Goal: Task Accomplishment & Management: Use online tool/utility

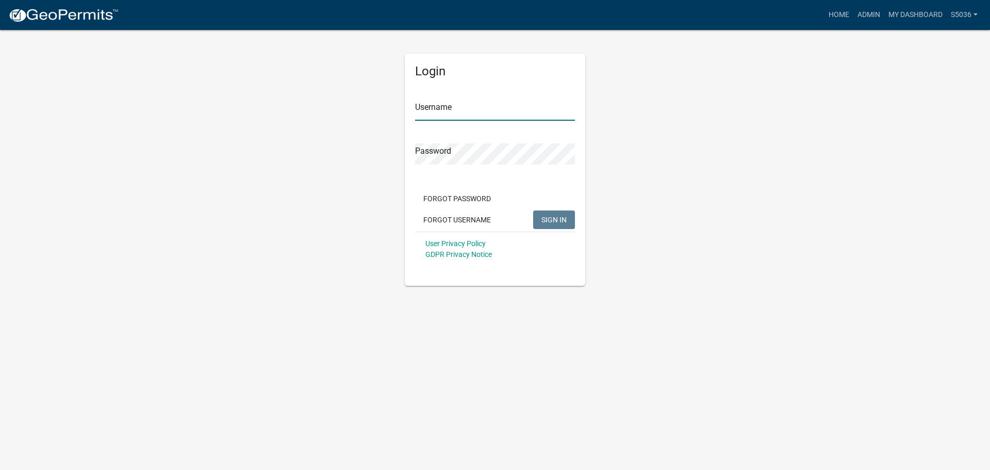
type input "s5036"
click at [556, 221] on span "SIGN IN" at bounding box center [553, 219] width 25 height 8
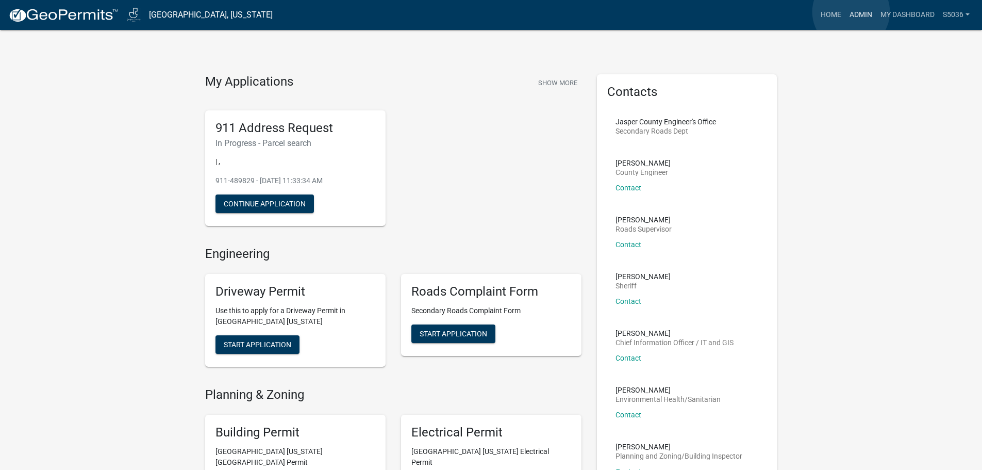
click at [851, 12] on link "Admin" at bounding box center [861, 15] width 31 height 20
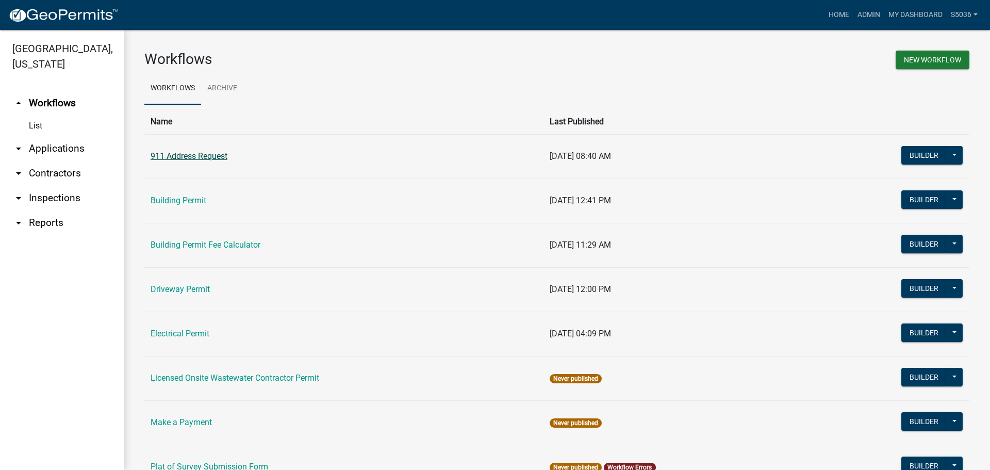
click at [210, 157] on link "911 Address Request" at bounding box center [189, 156] width 77 height 10
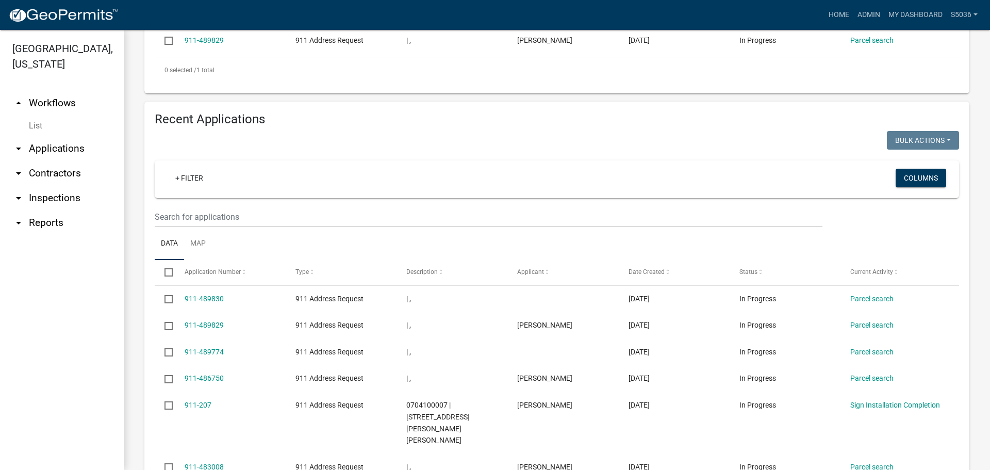
scroll to position [168, 0]
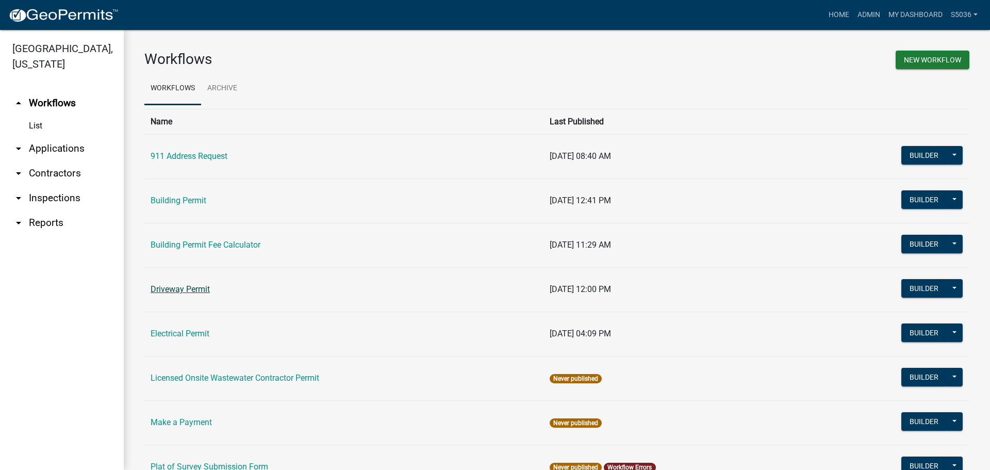
click at [198, 290] on link "Driveway Permit" at bounding box center [180, 289] width 59 height 10
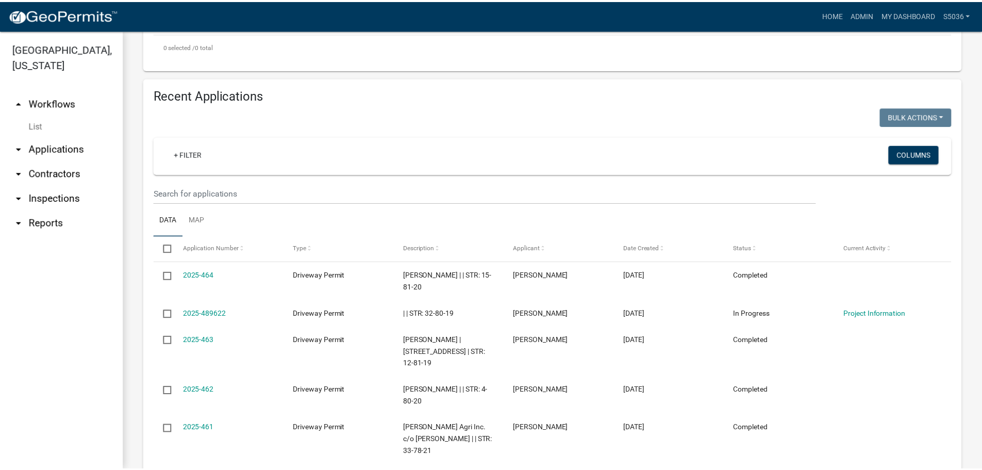
scroll to position [309, 0]
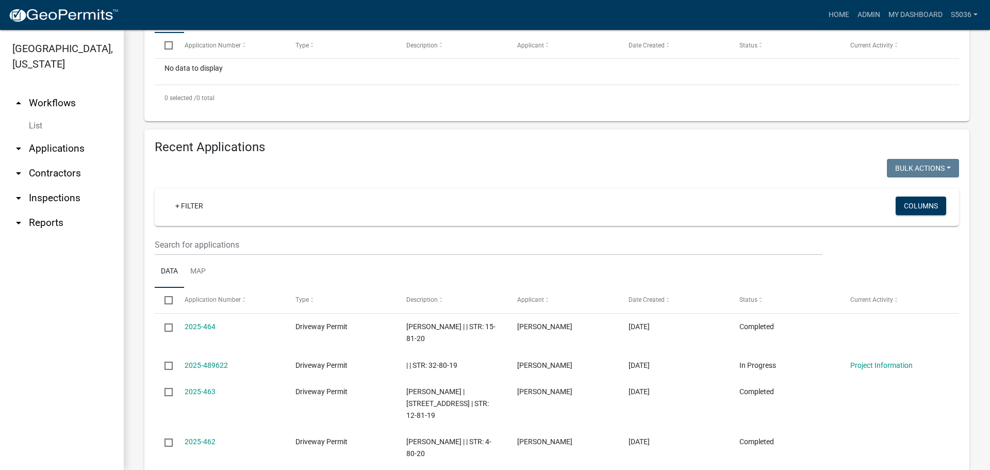
click at [221, 196] on div "+ Filter" at bounding box center [424, 206] width 530 height 21
click at [196, 196] on link "+ Filter" at bounding box center [189, 205] width 44 height 19
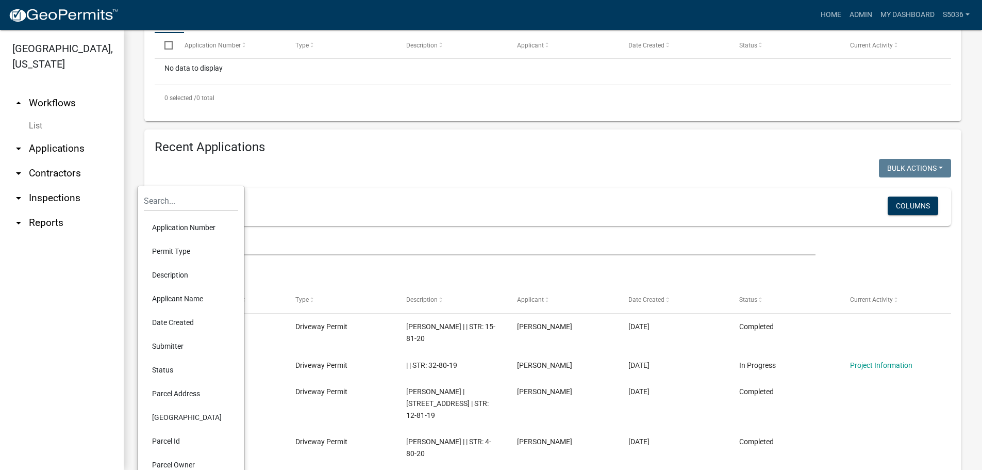
click at [197, 299] on li "Applicant Name" at bounding box center [191, 299] width 94 height 24
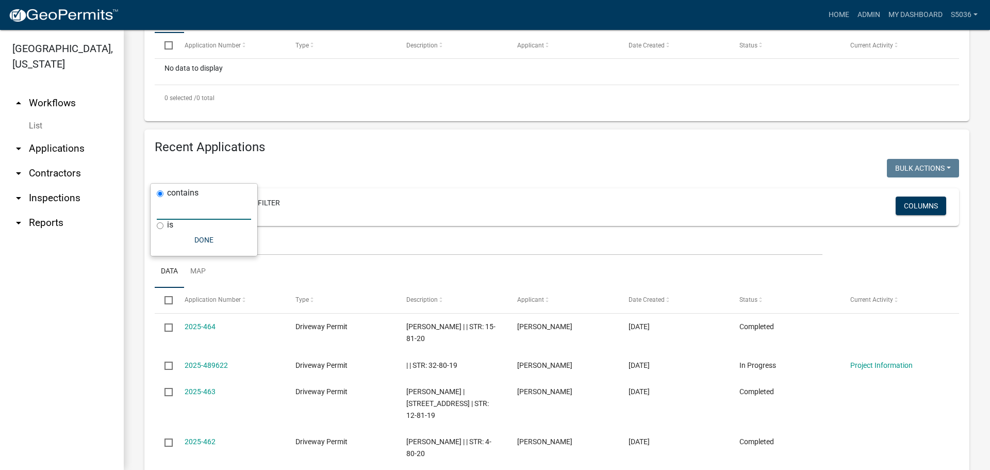
click at [199, 209] on input "text" at bounding box center [204, 209] width 94 height 21
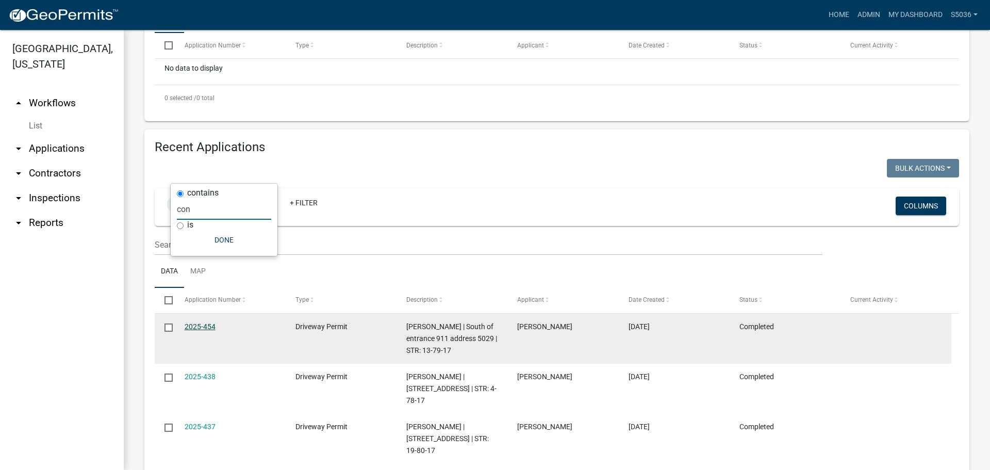
type input "con"
click at [199, 322] on link "2025-454" at bounding box center [200, 326] width 31 height 8
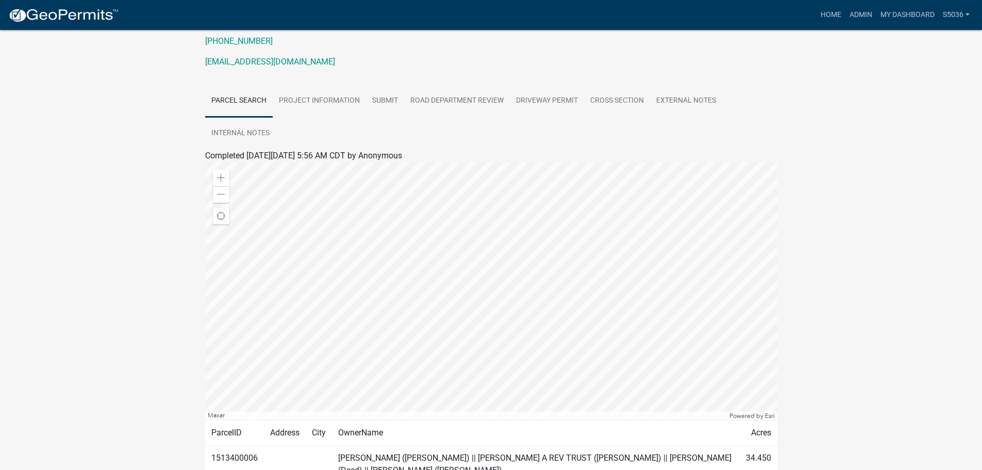
scroll to position [155, 0]
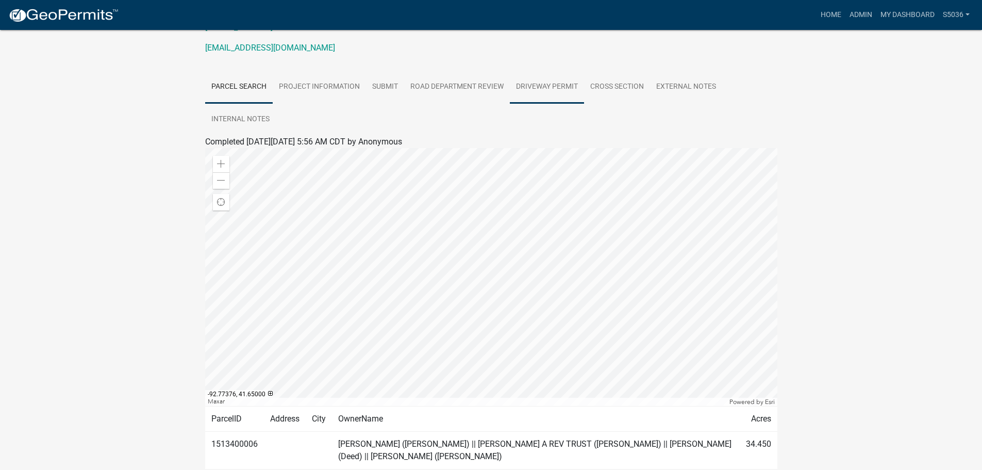
click at [557, 82] on link "Driveway Permit" at bounding box center [547, 87] width 74 height 33
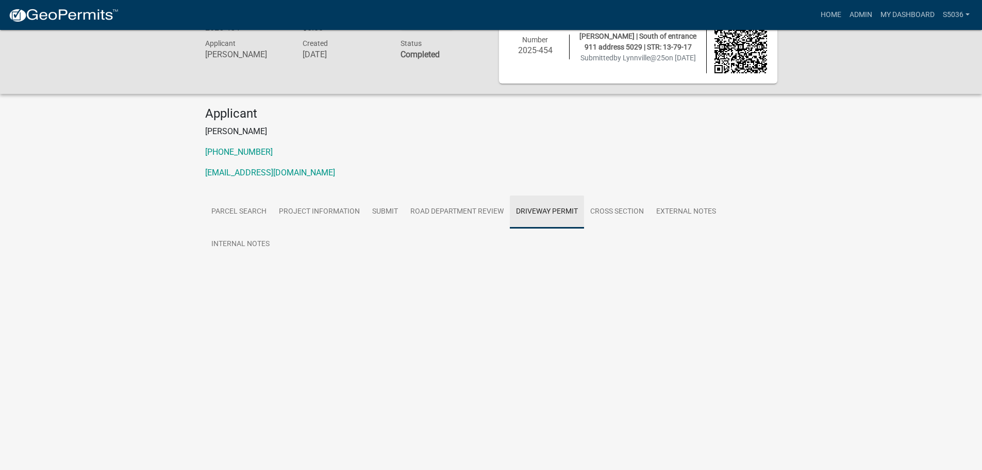
scroll to position [30, 0]
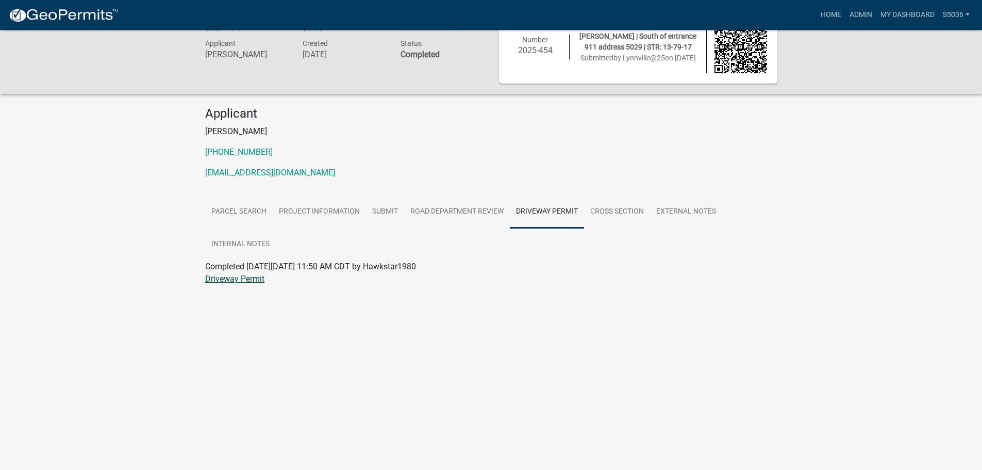
click at [253, 281] on link "Driveway Permit" at bounding box center [234, 279] width 59 height 10
